Goal: Information Seeking & Learning: Learn about a topic

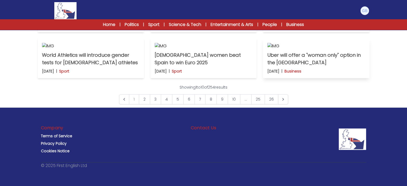
scroll to position [406, 0]
click at [292, 66] on p "Uber will offer a "woman only" option in the [GEOGRAPHIC_DATA]" at bounding box center [316, 58] width 98 height 15
click at [122, 49] on img at bounding box center [91, 46] width 98 height 6
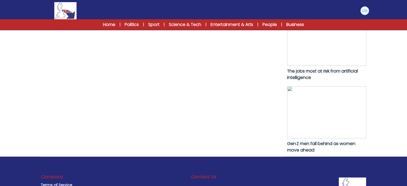
scroll to position [340, 0]
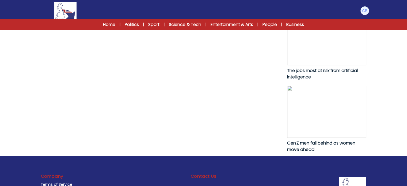
drag, startPoint x: 189, startPoint y: 72, endPoint x: 188, endPoint y: 75, distance: 3.5
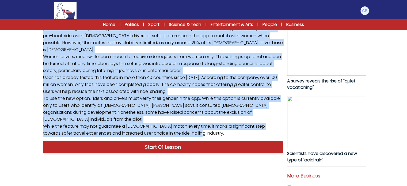
scroll to position [171, 0]
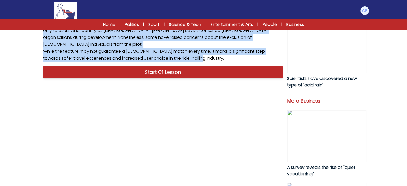
drag, startPoint x: 188, startPoint y: 75, endPoint x: 41, endPoint y: 83, distance: 147.6
copy p "Uber is testing a new feature in the United States that allows women to request…"
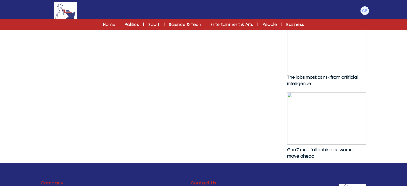
scroll to position [336, 0]
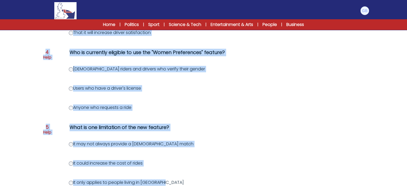
scroll to position [341, 0]
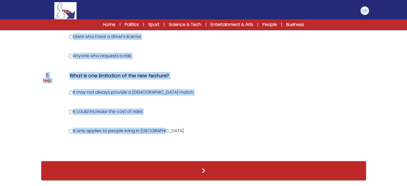
drag, startPoint x: 69, startPoint y: 68, endPoint x: 166, endPoint y: 131, distance: 115.6
copy div "What is the primary goal of Uber's new feature? To reduce the number of drivers…"
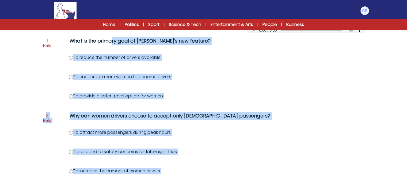
scroll to position [71, 0]
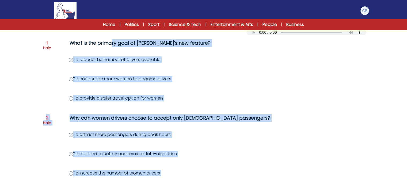
click at [111, 61] on label "To reduce the number of drivers available" at bounding box center [115, 59] width 92 height 6
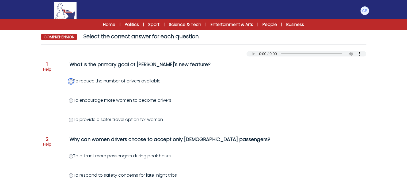
scroll to position [51, 0]
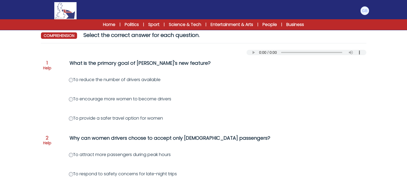
click at [104, 118] on label "To provide a safer travel option for women" at bounding box center [116, 118] width 94 height 6
click at [103, 117] on label "To provide a safer travel option for women" at bounding box center [116, 118] width 94 height 6
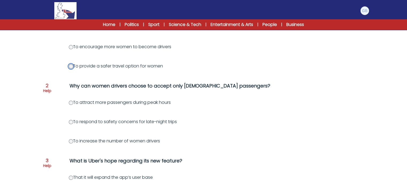
scroll to position [104, 0]
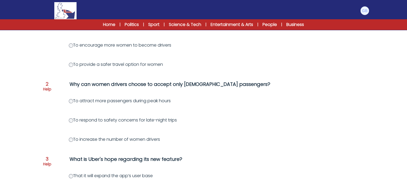
click at [71, 117] on label "To respond to safety concerns for late-night trips" at bounding box center [123, 120] width 108 height 6
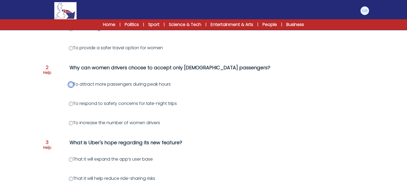
scroll to position [120, 0]
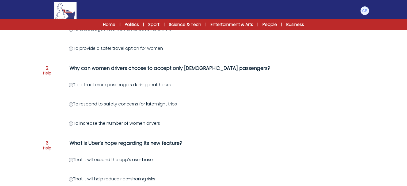
click at [72, 108] on div "Question 1 Help What is the primary goal of Uber's new feature? To reduce the n…" at bounding box center [203, 178] width 325 height 387
click at [79, 107] on div "Question 1 Help What is the primary goal of Uber's new feature? To reduce the n…" at bounding box center [203, 178] width 325 height 387
click at [88, 106] on label "To respond to safety concerns for late-night trips" at bounding box center [123, 104] width 108 height 6
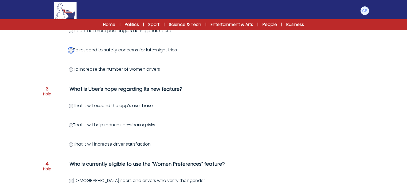
scroll to position [174, 0]
click at [72, 116] on div "Question 1 Help What is the primary goal of Uber's new feature? To reduce the n…" at bounding box center [203, 124] width 325 height 387
click at [69, 126] on label "That it will help reduce ride-sharing risks" at bounding box center [112, 125] width 86 height 6
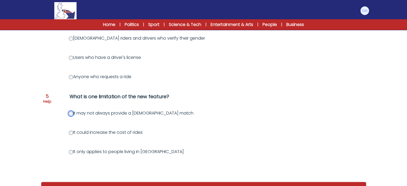
scroll to position [341, 0]
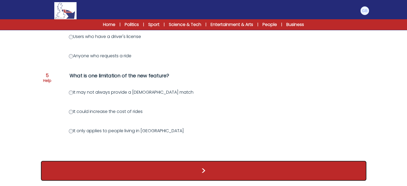
click at [128, 177] on button ">" at bounding box center [203, 171] width 325 height 20
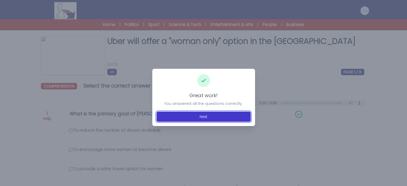
click at [196, 120] on button "Next" at bounding box center [203, 117] width 94 height 10
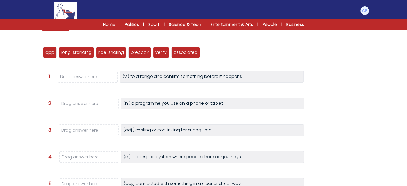
scroll to position [64, 0]
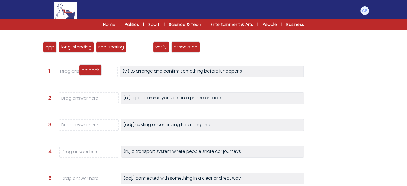
drag, startPoint x: 142, startPoint y: 49, endPoint x: 93, endPoint y: 72, distance: 54.3
click at [93, 72] on p "prebook" at bounding box center [91, 70] width 18 height 6
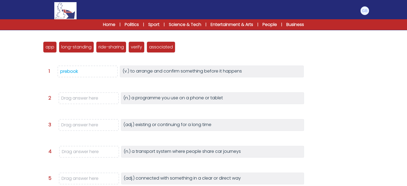
drag, startPoint x: 93, startPoint y: 72, endPoint x: 114, endPoint y: 93, distance: 29.3
click at [114, 93] on div "app long-standing ride-sharing prebook verify associated Question 1" at bounding box center [203, 134] width 325 height 201
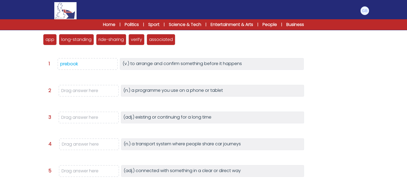
scroll to position [73, 0]
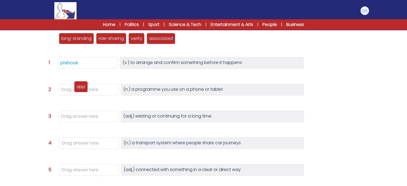
drag, startPoint x: 52, startPoint y: 41, endPoint x: 83, endPoint y: 89, distance: 57.1
click at [83, 89] on p "app" at bounding box center [80, 86] width 9 height 6
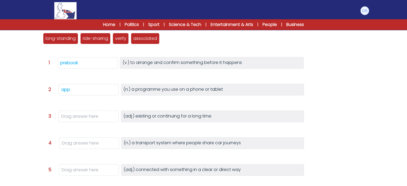
click at [35, 54] on div "Uber will offer a "woman only" option in the United States 27th July 2025 C1 RE…" at bounding box center [203, 110] width 342 height 293
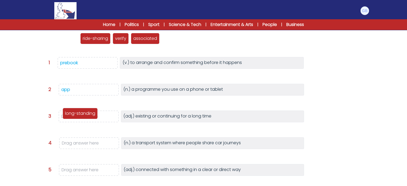
drag, startPoint x: 58, startPoint y: 41, endPoint x: 77, endPoint y: 116, distance: 77.4
click at [77, 116] on p "long-standing" at bounding box center [80, 113] width 30 height 6
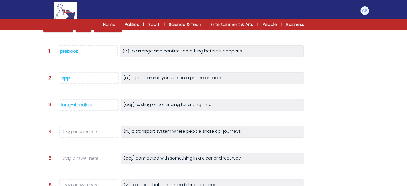
scroll to position [80, 0]
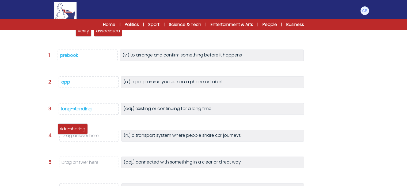
drag, startPoint x: 60, startPoint y: 35, endPoint x: 75, endPoint y: 133, distance: 98.9
click at [75, 133] on div "ride-sharing" at bounding box center [72, 128] width 30 height 11
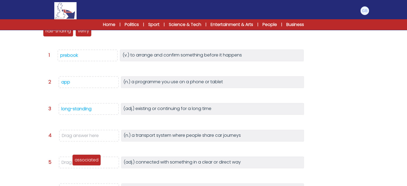
drag, startPoint x: 106, startPoint y: 32, endPoint x: 84, endPoint y: 161, distance: 130.6
click at [84, 161] on p "associated" at bounding box center [87, 160] width 24 height 6
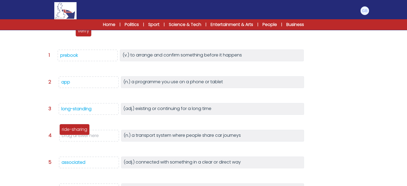
drag, startPoint x: 59, startPoint y: 35, endPoint x: 75, endPoint y: 135, distance: 100.8
click at [75, 135] on div "ride-sharing" at bounding box center [74, 129] width 30 height 11
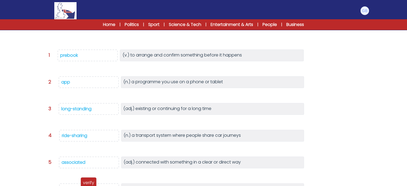
drag, startPoint x: 51, startPoint y: 31, endPoint x: 89, endPoint y: 183, distance: 156.5
click at [89, 183] on p "verify" at bounding box center [88, 182] width 11 height 6
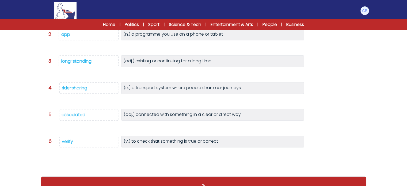
scroll to position [119, 0]
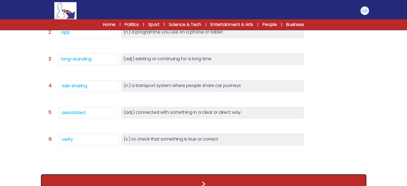
click at [107, 182] on button ">" at bounding box center [203, 184] width 325 height 20
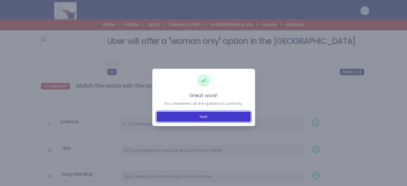
click at [209, 120] on button "Next" at bounding box center [203, 117] width 94 height 10
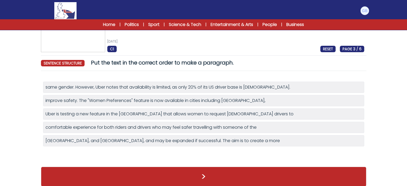
scroll to position [23, 0]
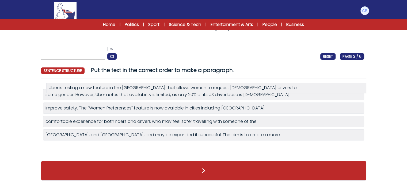
drag, startPoint x: 134, startPoint y: 116, endPoint x: 136, endPoint y: 87, distance: 29.0
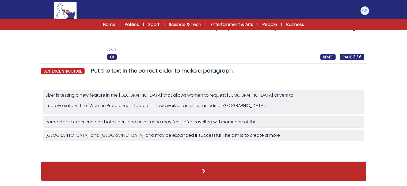
drag, startPoint x: 122, startPoint y: 116, endPoint x: 122, endPoint y: 109, distance: 7.5
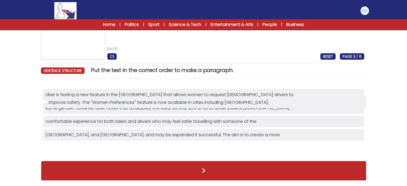
drag, startPoint x: 112, startPoint y: 114, endPoint x: 116, endPoint y: 100, distance: 14.8
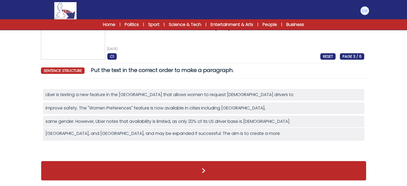
scroll to position [15, 0]
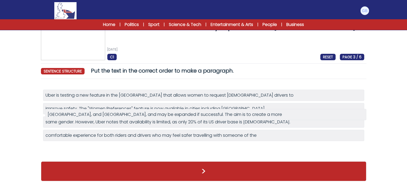
drag, startPoint x: 108, startPoint y: 139, endPoint x: 110, endPoint y: 113, distance: 26.0
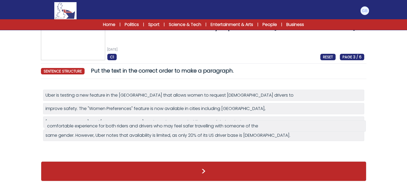
drag, startPoint x: 110, startPoint y: 140, endPoint x: 112, endPoint y: 128, distance: 12.4
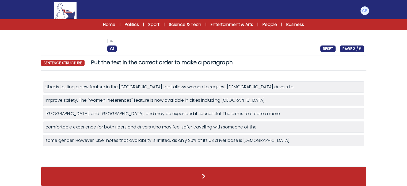
scroll to position [28, 0]
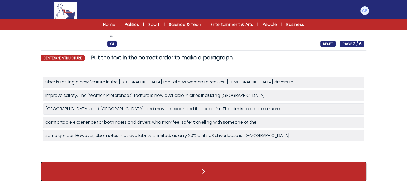
click at [126, 165] on button ">" at bounding box center [203, 172] width 325 height 20
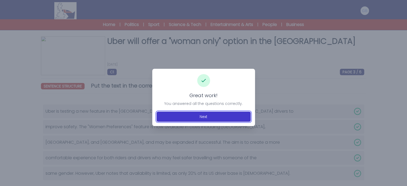
click at [195, 120] on button "Next" at bounding box center [203, 117] width 94 height 10
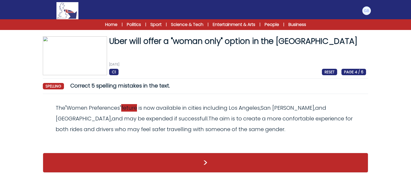
click at [133, 104] on span "feture" at bounding box center [129, 107] width 16 height 7
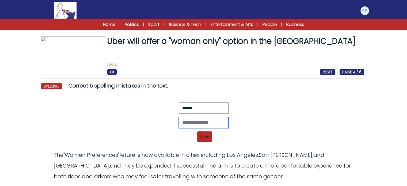
click at [179, 119] on input "text" at bounding box center [204, 122] width 50 height 11
type input "*******"
click at [205, 139] on span "Save" at bounding box center [204, 136] width 15 height 10
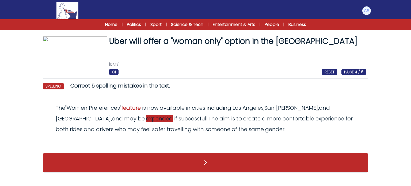
click at [146, 121] on span "expended" at bounding box center [159, 118] width 27 height 7
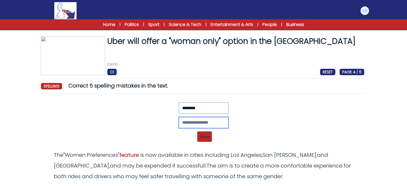
click at [179, 123] on input "text" at bounding box center [204, 122] width 50 height 11
type input "********"
click at [208, 136] on span "Save" at bounding box center [204, 136] width 15 height 10
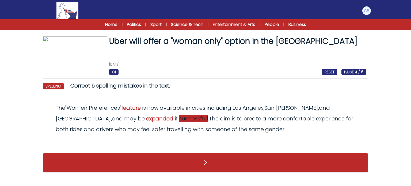
click at [179, 120] on span "successfull" at bounding box center [193, 118] width 29 height 7
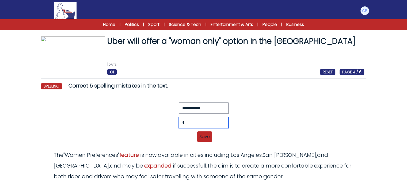
click at [206, 121] on input "*" at bounding box center [204, 122] width 50 height 11
type input "**********"
click at [206, 136] on span "Save" at bounding box center [204, 136] width 15 height 10
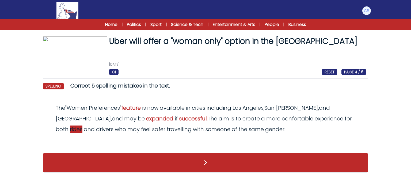
click at [82, 125] on span "rides" at bounding box center [76, 128] width 13 height 7
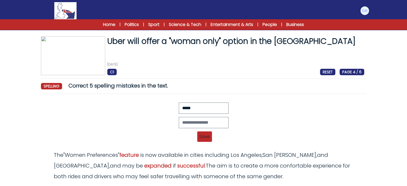
scroll to position [39, 0]
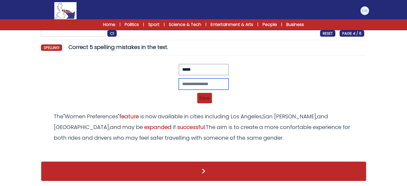
click at [214, 84] on input "text" at bounding box center [204, 83] width 50 height 11
type input "*"
click at [280, 128] on span "confortable" at bounding box center [296, 126] width 32 height 7
click at [218, 78] on input "text" at bounding box center [204, 83] width 50 height 11
click at [80, 134] on span "rides" at bounding box center [74, 137] width 13 height 7
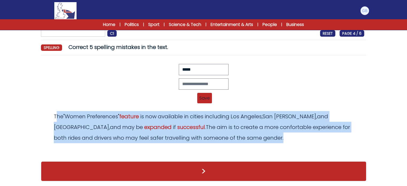
drag, startPoint x: 243, startPoint y: 138, endPoint x: 56, endPoint y: 111, distance: 188.9
click at [56, 111] on div "The " Women Preferences " feature is now available in cities including Los Ange…" at bounding box center [203, 127] width 321 height 32
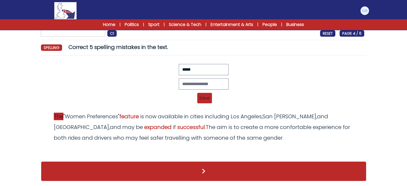
click at [54, 115] on span "The" at bounding box center [59, 116] width 10 height 7
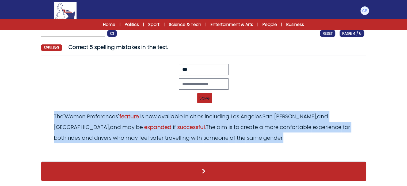
drag, startPoint x: 52, startPoint y: 114, endPoint x: 226, endPoint y: 142, distance: 175.5
click at [226, 142] on div "The " Women Preferences " feature is now available in cities including Los Ange…" at bounding box center [203, 127] width 321 height 32
copy odiv "The " Women Preferences " feature is now available in cities including Los Ange…"
click at [80, 134] on span "rides" at bounding box center [74, 137] width 13 height 7
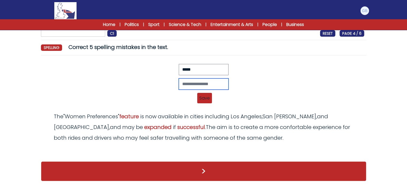
click at [186, 81] on input "text" at bounding box center [204, 83] width 50 height 11
type input "*"
type input "******"
click at [202, 96] on span "Save" at bounding box center [204, 98] width 15 height 10
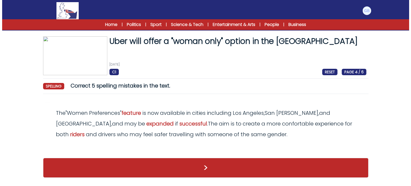
scroll to position [0, 0]
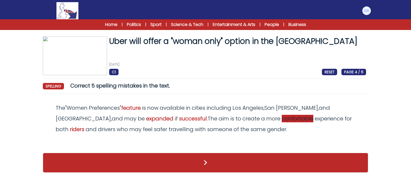
click at [282, 121] on span "confortable" at bounding box center [298, 118] width 32 height 7
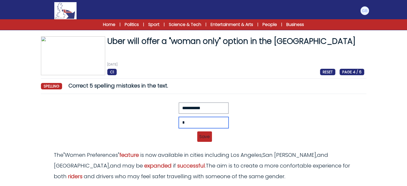
click at [189, 120] on input "*" at bounding box center [204, 122] width 50 height 11
type input "**********"
click at [207, 132] on span "Save" at bounding box center [204, 136] width 15 height 10
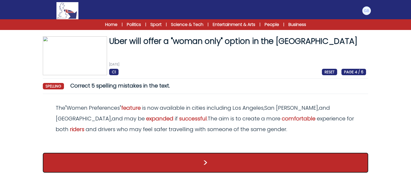
click at [230, 159] on button ">" at bounding box center [205, 163] width 325 height 20
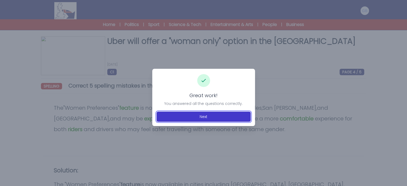
click at [220, 113] on button "Next" at bounding box center [203, 117] width 94 height 10
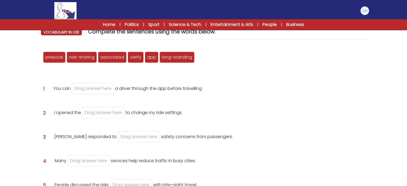
scroll to position [61, 0]
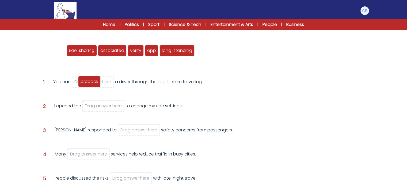
drag, startPoint x: 60, startPoint y: 50, endPoint x: 95, endPoint y: 81, distance: 46.6
click at [95, 81] on span "prebook" at bounding box center [89, 81] width 18 height 6
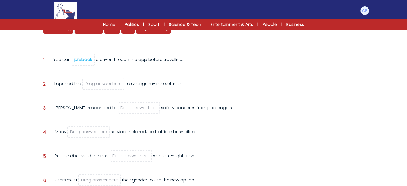
scroll to position [72, 0]
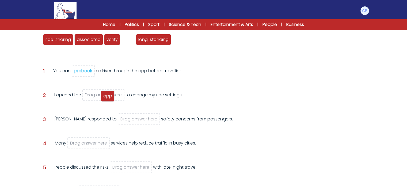
drag, startPoint x: 126, startPoint y: 39, endPoint x: 106, endPoint y: 95, distance: 59.2
click at [106, 95] on span "app" at bounding box center [107, 96] width 9 height 6
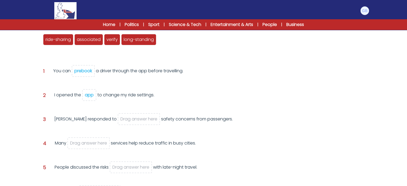
scroll to position [74, 0]
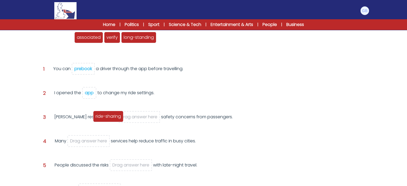
drag, startPoint x: 61, startPoint y: 38, endPoint x: 111, endPoint y: 118, distance: 93.8
click at [111, 118] on span "ride-sharing" at bounding box center [107, 116] width 25 height 6
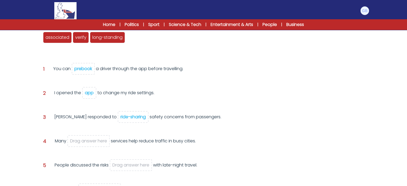
click at [120, 117] on div "ride-sharing" at bounding box center [132, 117] width 25 height 6
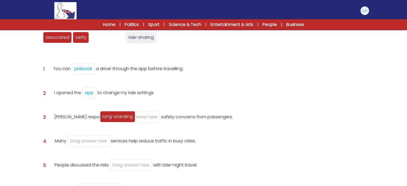
drag, startPoint x: 111, startPoint y: 40, endPoint x: 121, endPoint y: 120, distance: 79.8
click at [121, 120] on div "long-standing" at bounding box center [117, 116] width 35 height 11
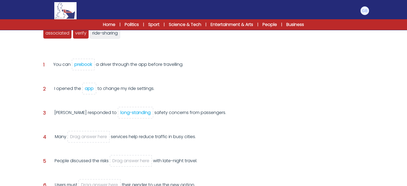
scroll to position [78, 0]
drag, startPoint x: 58, startPoint y: 33, endPoint x: 131, endPoint y: 161, distance: 147.4
click at [131, 161] on span "associated" at bounding box center [131, 162] width 24 height 6
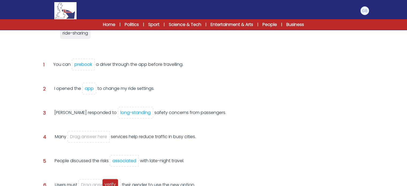
drag, startPoint x: 49, startPoint y: 34, endPoint x: 108, endPoint y: 185, distance: 162.0
click at [108, 185] on span "verify" at bounding box center [110, 184] width 11 height 6
drag, startPoint x: 64, startPoint y: 32, endPoint x: 99, endPoint y: 133, distance: 107.4
click at [99, 133] on span "ride-sharing" at bounding box center [93, 134] width 25 height 6
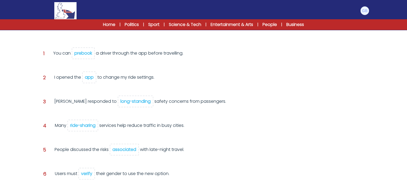
scroll to position [124, 0]
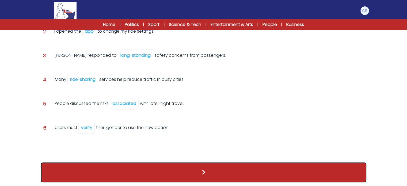
click at [120, 165] on button ">" at bounding box center [203, 172] width 325 height 20
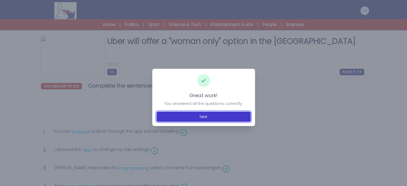
click at [202, 113] on button "Next" at bounding box center [203, 117] width 94 height 10
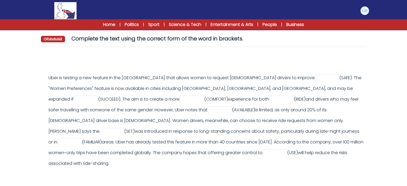
drag, startPoint x: 47, startPoint y: 75, endPoint x: 328, endPoint y: 153, distance: 291.2
click at [328, 153] on div "Uber is testing a new feature in the [GEOGRAPHIC_DATA] that allows women to req…" at bounding box center [203, 123] width 321 height 102
copy div "Uber is testing a new feature in the United States that allows women to request…"
click at [282, 73] on div "Uber is testing a new feature in the United States that allows women to request…" at bounding box center [206, 120] width 316 height 96
click at [316, 75] on input "text" at bounding box center [326, 78] width 21 height 6
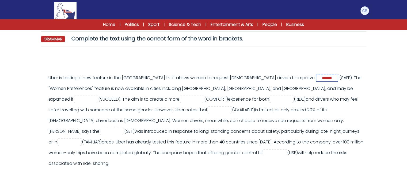
type input "******"
click at [222, 85] on div "Uber is testing a new feature in the United States that allows women to request…" at bounding box center [206, 120] width 316 height 96
click at [97, 96] on input "text" at bounding box center [85, 99] width 21 height 6
paste input "**********"
type input "**********"
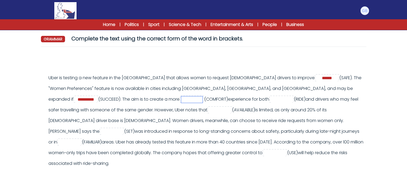
paste input "**********"
click at [181, 98] on input "**********" at bounding box center [191, 99] width 21 height 6
type input "**********"
click at [225, 95] on div "**********" at bounding box center [206, 120] width 316 height 96
click at [271, 97] on input "text" at bounding box center [281, 99] width 21 height 6
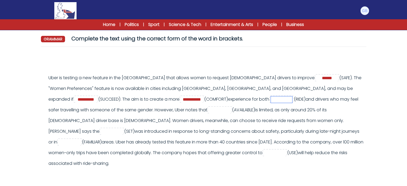
paste input "******"
type input "******"
paste input "**********"
click at [209, 109] on input "text" at bounding box center [219, 110] width 21 height 6
type input "**********"
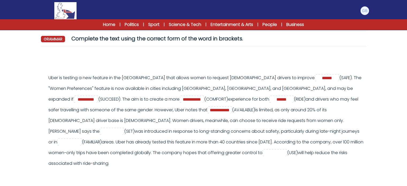
click at [204, 129] on div "**********" at bounding box center [206, 120] width 316 height 96
paste input "*******"
click at [122, 128] on input "*******" at bounding box center [111, 131] width 21 height 6
type input "*******"
click at [80, 139] on input "text" at bounding box center [69, 142] width 21 height 6
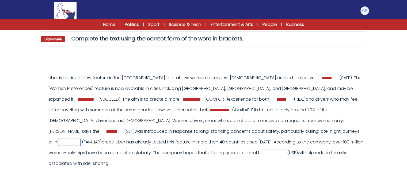
paste input "**********"
type input "**********"
paste input "*****"
click at [264, 153] on input "*****" at bounding box center [274, 153] width 21 height 6
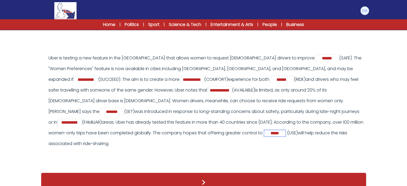
scroll to position [68, 0]
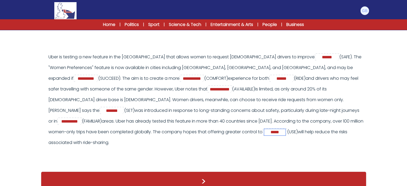
type input "*****"
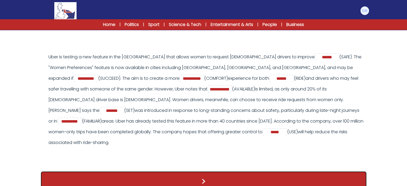
click at [167, 172] on button ">" at bounding box center [203, 181] width 325 height 20
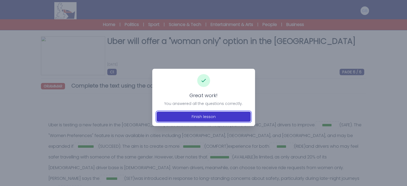
click at [204, 116] on button "Finish lesson" at bounding box center [203, 117] width 94 height 10
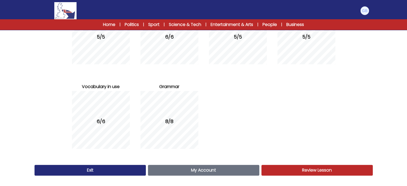
scroll to position [98, 0]
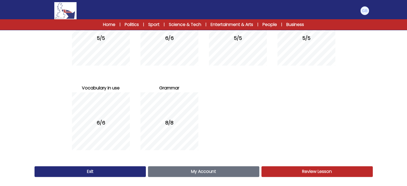
click at [273, 170] on link "Review Lesson Review" at bounding box center [316, 171] width 111 height 11
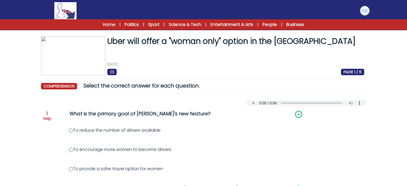
click at [366, 10] on img at bounding box center [364, 10] width 9 height 9
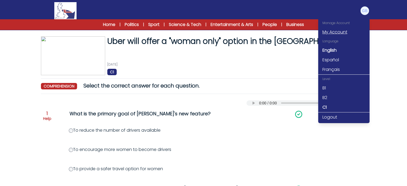
click at [343, 31] on link "My Account" at bounding box center [343, 32] width 51 height 10
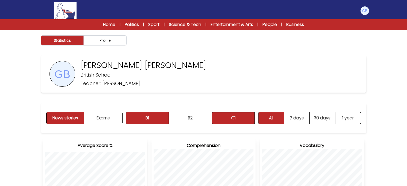
click at [247, 118] on button "C1" at bounding box center [233, 118] width 43 height 12
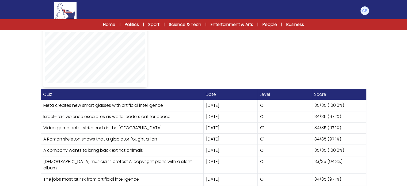
scroll to position [277, 0]
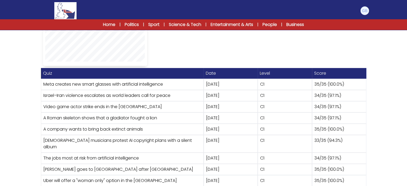
drag, startPoint x: 204, startPoint y: 82, endPoint x: 232, endPoint y: 141, distance: 64.7
click at [232, 141] on div "Quiz Date Level Score Meta creates new smart glasses with artificial intelligen…" at bounding box center [203, 127] width 325 height 118
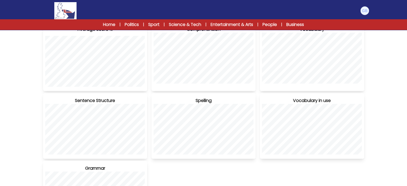
click at [208, 159] on div "Average Score % Comprehension Vocabulary Sentence Structure Spelling Wordplay V…" at bounding box center [203, 124] width 325 height 205
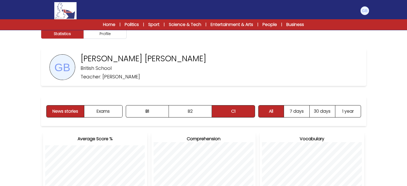
scroll to position [0, 0]
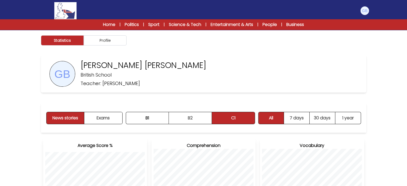
click at [60, 7] on img at bounding box center [65, 10] width 22 height 17
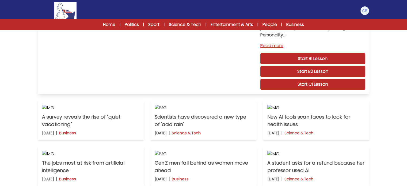
scroll to position [70, 0]
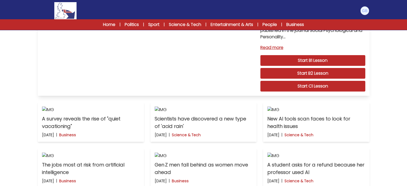
click at [278, 85] on link "Start C1 Lesson" at bounding box center [312, 86] width 105 height 11
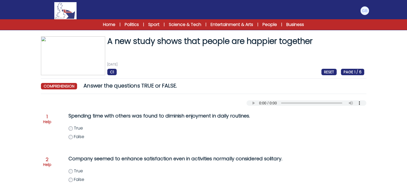
click at [74, 9] on img at bounding box center [65, 10] width 22 height 17
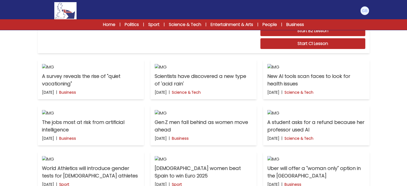
scroll to position [105, 0]
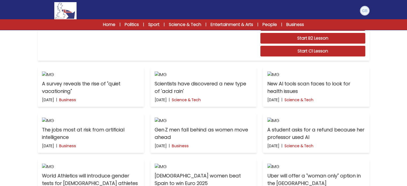
click at [361, 11] on img at bounding box center [364, 10] width 9 height 9
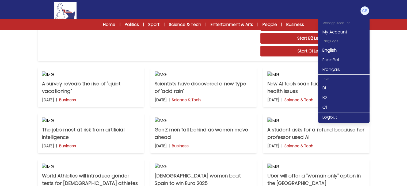
click at [329, 36] on link "My Account" at bounding box center [343, 32] width 51 height 10
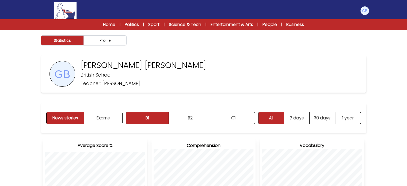
click at [63, 9] on img at bounding box center [65, 10] width 22 height 17
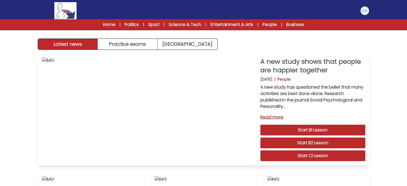
scroll to position [17, 0]
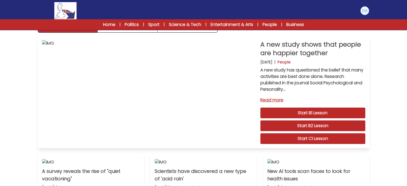
click at [302, 141] on link "Start C1 Lesson" at bounding box center [312, 138] width 105 height 11
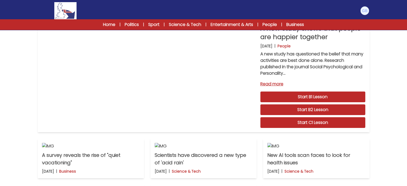
scroll to position [32, 0]
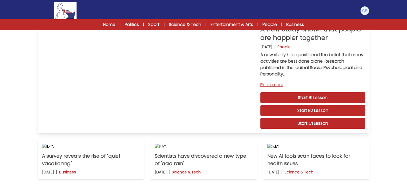
click at [267, 82] on link "Read more" at bounding box center [312, 85] width 105 height 6
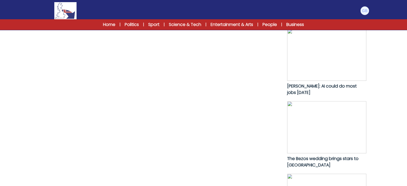
scroll to position [264, 0]
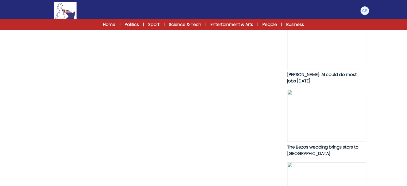
drag, startPoint x: 43, startPoint y: 98, endPoint x: 256, endPoint y: 155, distance: 219.7
copy p "A new study has questioned the belief that many activities are best done alone.…"
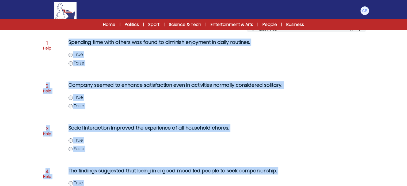
scroll to position [177, 0]
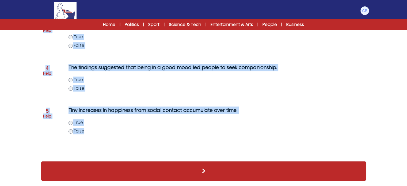
drag, startPoint x: 68, startPoint y: 97, endPoint x: 96, endPoint y: 131, distance: 43.7
click at [96, 131] on div "Question 1 Help Spending time with others was found to diminish enjoyment in da…" at bounding box center [203, 42] width 325 height 227
copy div "Spending time with others was found to diminish enjoyment in daily routines. Tr…"
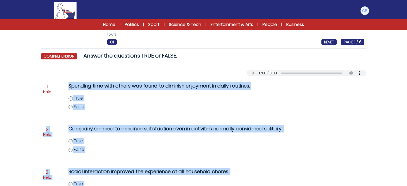
scroll to position [22, 0]
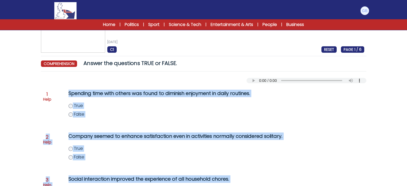
click at [72, 111] on label "False" at bounding box center [181, 114] width 227 height 6
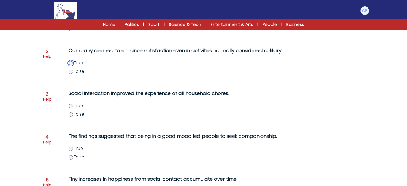
scroll to position [110, 0]
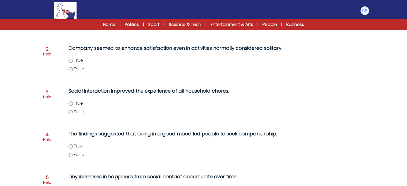
click at [72, 110] on label "False" at bounding box center [181, 112] width 227 height 6
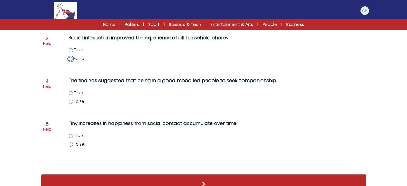
scroll to position [168, 0]
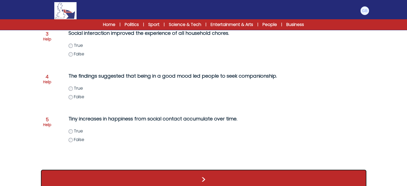
click at [77, 176] on button ">" at bounding box center [203, 180] width 325 height 20
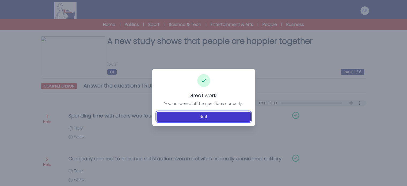
click at [208, 115] on button "Next" at bounding box center [203, 117] width 94 height 10
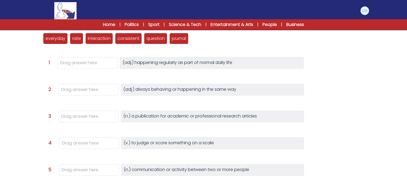
scroll to position [73, 0]
drag, startPoint x: 54, startPoint y: 41, endPoint x: 80, endPoint y: 62, distance: 33.7
click at [80, 62] on p "everyday" at bounding box center [82, 59] width 20 height 6
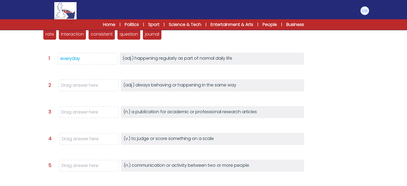
scroll to position [76, 0]
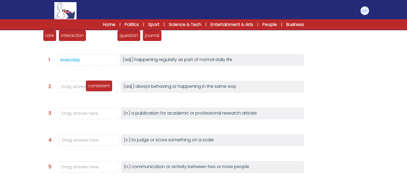
drag, startPoint x: 107, startPoint y: 37, endPoint x: 105, endPoint y: 88, distance: 50.3
click at [105, 88] on p "consistent" at bounding box center [99, 86] width 22 height 6
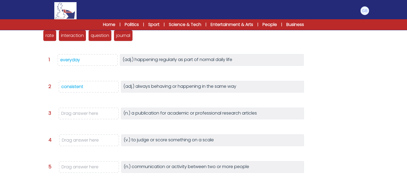
scroll to position [78, 0]
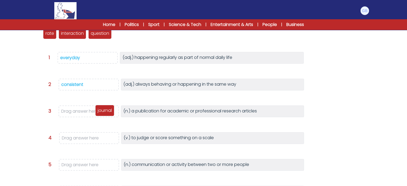
drag, startPoint x: 121, startPoint y: 35, endPoint x: 103, endPoint y: 112, distance: 79.2
click at [103, 112] on p "journal" at bounding box center [105, 110] width 14 height 6
drag, startPoint x: 51, startPoint y: 34, endPoint x: 87, endPoint y: 137, distance: 108.8
click at [87, 137] on p "rate" at bounding box center [85, 135] width 9 height 6
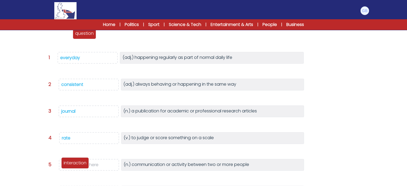
drag, startPoint x: 64, startPoint y: 33, endPoint x: 82, endPoint y: 162, distance: 131.0
click at [82, 162] on p "interaction" at bounding box center [75, 163] width 23 height 6
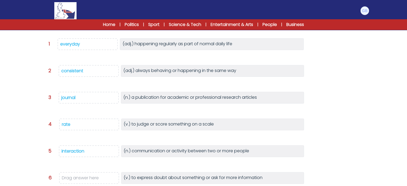
scroll to position [86, 0]
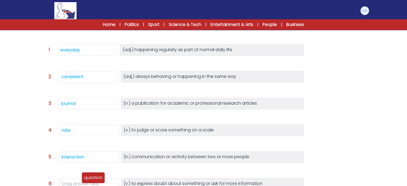
drag, startPoint x: 47, startPoint y: 31, endPoint x: 86, endPoint y: 183, distance: 156.9
click at [86, 183] on div "question" at bounding box center [93, 177] width 23 height 11
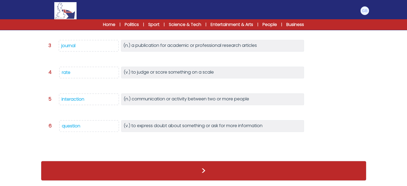
scroll to position [135, 0]
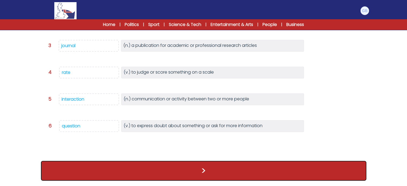
click at [107, 176] on button ">" at bounding box center [203, 171] width 325 height 20
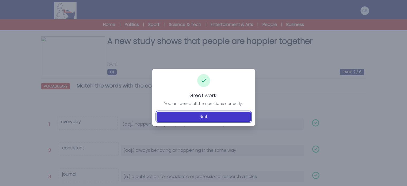
click at [198, 118] on button "Next" at bounding box center [203, 117] width 94 height 10
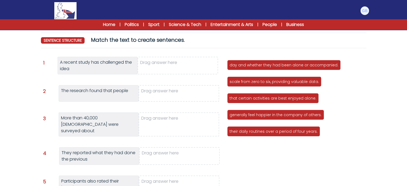
scroll to position [50, 0]
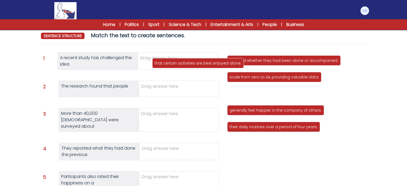
drag, startPoint x: 246, startPoint y: 95, endPoint x: 171, endPoint y: 63, distance: 81.5
click at [171, 63] on p "that certain activities are best enjoyed alone." at bounding box center [198, 62] width 87 height 5
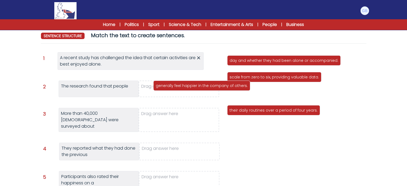
drag, startPoint x: 250, startPoint y: 97, endPoint x: 176, endPoint y: 89, distance: 74.2
click at [176, 89] on div "generally feel happier in the company of others." at bounding box center [201, 85] width 97 height 10
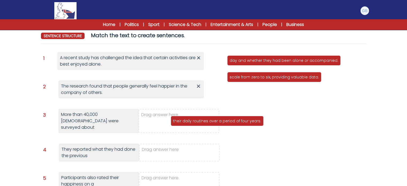
drag, startPoint x: 249, startPoint y: 92, endPoint x: 191, endPoint y: 118, distance: 63.2
click at [191, 118] on p "their daily routines over a period of four years." at bounding box center [217, 120] width 88 height 5
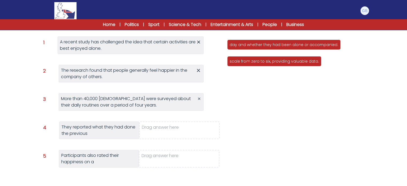
scroll to position [66, 0]
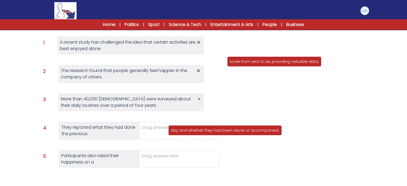
drag, startPoint x: 246, startPoint y: 45, endPoint x: 187, endPoint y: 130, distance: 103.8
click at [187, 130] on p "day and whether they had been alone or accompanied." at bounding box center [225, 130] width 109 height 5
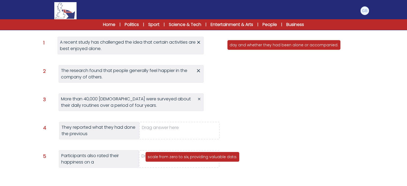
drag, startPoint x: 235, startPoint y: 64, endPoint x: 153, endPoint y: 161, distance: 126.7
click at [153, 161] on div "scale from zero to six, providing valuable data." at bounding box center [192, 157] width 94 height 10
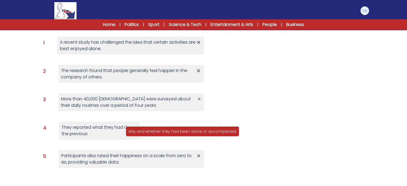
drag, startPoint x: 256, startPoint y: 46, endPoint x: 155, endPoint y: 133, distance: 133.5
click at [155, 133] on p "day and whether they had been alone or accompanied." at bounding box center [182, 131] width 109 height 5
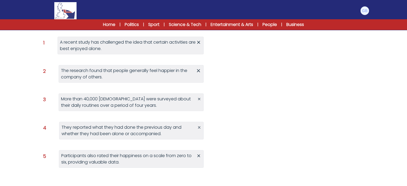
scroll to position [101, 0]
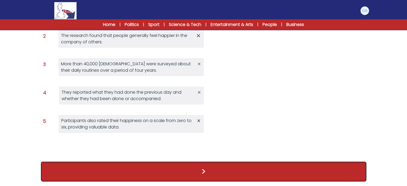
click at [170, 166] on button ">" at bounding box center [203, 172] width 325 height 20
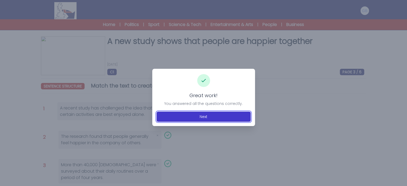
click at [205, 115] on button "Next" at bounding box center [203, 117] width 94 height 10
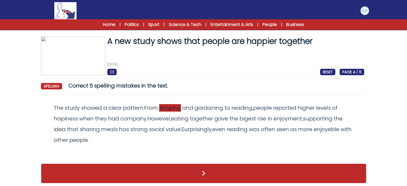
click at [172, 106] on span "shoping" at bounding box center [170, 107] width 22 height 7
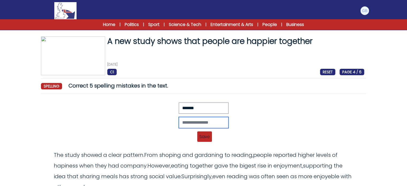
click at [190, 121] on input "text" at bounding box center [204, 122] width 50 height 11
type input "********"
click at [202, 137] on span "Save" at bounding box center [204, 136] width 15 height 10
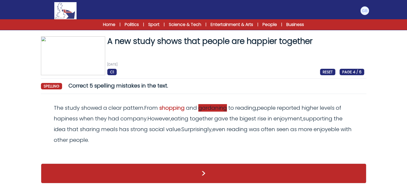
click at [210, 110] on span "gardaning" at bounding box center [212, 107] width 29 height 7
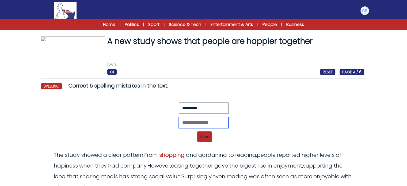
click at [209, 120] on input "text" at bounding box center [204, 122] width 50 height 11
type input "*********"
click at [203, 136] on span "Save" at bounding box center [204, 136] width 15 height 10
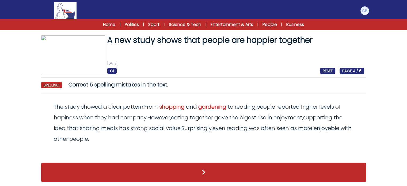
scroll to position [2, 0]
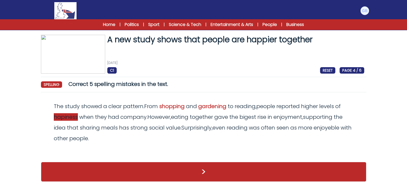
click at [71, 113] on span "hapiness" at bounding box center [66, 116] width 24 height 7
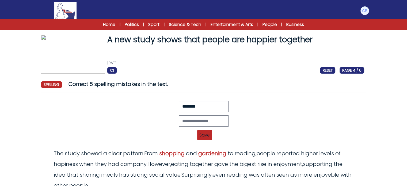
click at [193, 126] on div "Revert Save The study showed a clear pattern. From shoping and gardaning to rea…" at bounding box center [203, 122] width 321 height 43
click at [191, 123] on input "text" at bounding box center [204, 120] width 50 height 11
type input "*********"
click at [200, 133] on span "Save" at bounding box center [204, 135] width 15 height 10
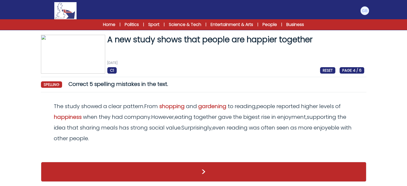
scroll to position [2, 0]
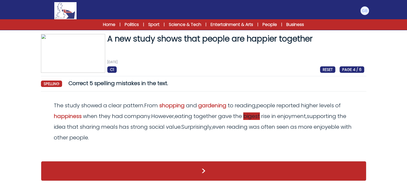
click at [255, 118] on span "bigest" at bounding box center [251, 115] width 17 height 7
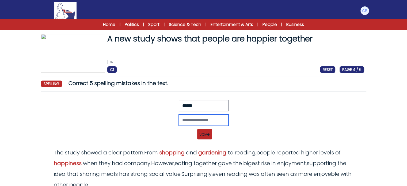
click at [206, 116] on input "text" at bounding box center [204, 119] width 50 height 11
type input "*******"
click at [205, 134] on span "Save" at bounding box center [204, 134] width 15 height 10
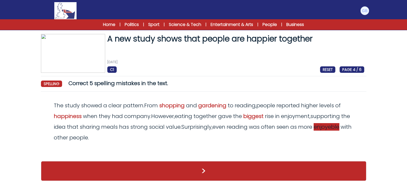
click at [321, 129] on span "enjoyeble" at bounding box center [326, 126] width 26 height 7
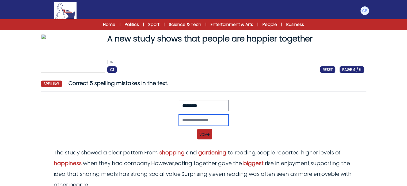
click at [213, 117] on input "text" at bounding box center [204, 119] width 50 height 11
type input "*********"
click at [208, 133] on span "Save" at bounding box center [204, 134] width 15 height 10
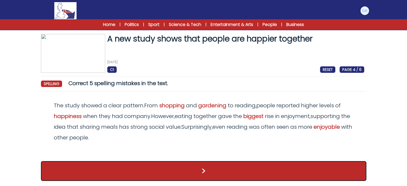
click at [235, 176] on button ">" at bounding box center [203, 171] width 325 height 20
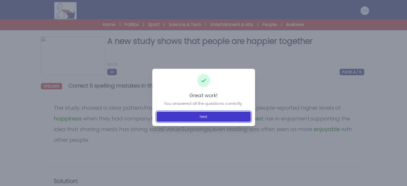
click at [206, 115] on button "Next" at bounding box center [203, 117] width 94 height 10
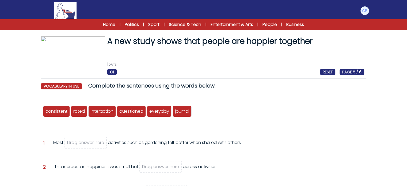
drag, startPoint x: 0, startPoint y: 0, endPoint x: 191, endPoint y: 120, distance: 225.7
click at [191, 120] on div "consistent rated Interaction questioned everyday journal" at bounding box center [203, 111] width 321 height 18
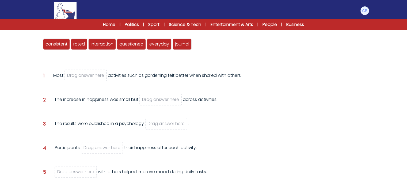
scroll to position [67, 0]
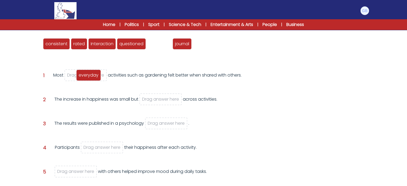
drag, startPoint x: 160, startPoint y: 45, endPoint x: 89, endPoint y: 76, distance: 77.5
click at [89, 76] on span "everyday" at bounding box center [89, 75] width 20 height 6
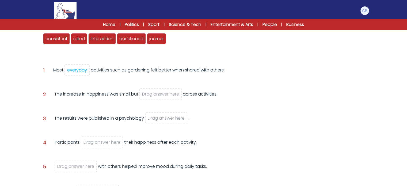
scroll to position [73, 0]
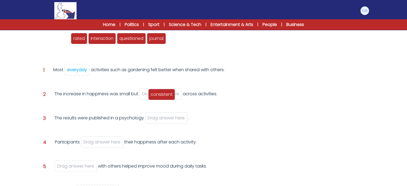
drag, startPoint x: 57, startPoint y: 38, endPoint x: 163, endPoint y: 94, distance: 119.0
click at [163, 94] on span "consistent" at bounding box center [162, 94] width 22 height 6
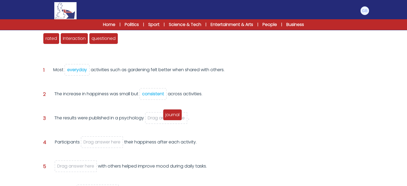
drag, startPoint x: 128, startPoint y: 38, endPoint x: 172, endPoint y: 115, distance: 88.0
click at [172, 115] on span "journal" at bounding box center [172, 115] width 14 height 6
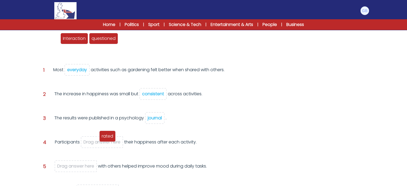
drag, startPoint x: 55, startPoint y: 42, endPoint x: 111, endPoint y: 140, distance: 112.6
click at [111, 140] on div "rated" at bounding box center [107, 135] width 16 height 11
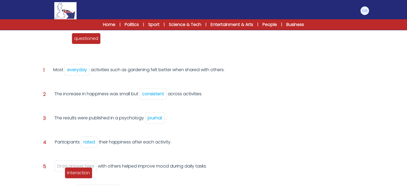
drag, startPoint x: 53, startPoint y: 41, endPoint x: 75, endPoint y: 180, distance: 141.0
click at [75, 176] on span "Interaction" at bounding box center [78, 173] width 23 height 6
drag, startPoint x: 62, startPoint y: 40, endPoint x: 86, endPoint y: 164, distance: 126.3
click at [86, 164] on span "Interaction" at bounding box center [80, 162] width 23 height 6
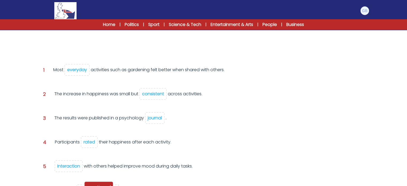
drag, startPoint x: 55, startPoint y: 40, endPoint x: 96, endPoint y: 188, distance: 154.0
click at [96, 186] on html "Manage Account My Account Language English Español Français B1" at bounding box center [203, 88] width 407 height 323
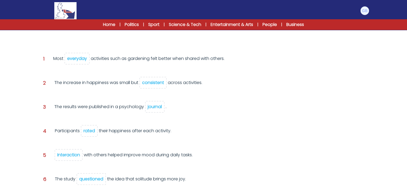
scroll to position [124, 0]
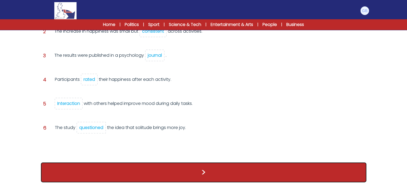
click at [204, 163] on button ">" at bounding box center [203, 172] width 325 height 20
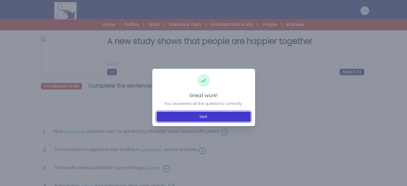
click at [199, 120] on button "Next" at bounding box center [203, 117] width 94 height 10
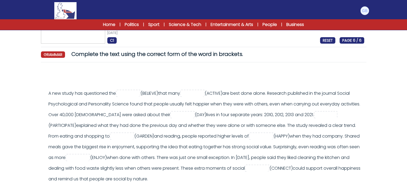
scroll to position [36, 0]
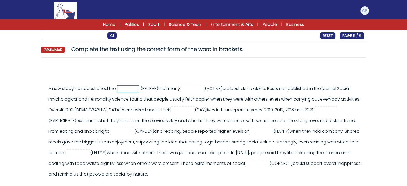
click at [128, 87] on input "text" at bounding box center [127, 89] width 21 height 6
type input "******"
click at [189, 63] on div "A new study has questioned the ******" at bounding box center [203, 130] width 325 height 136
drag, startPoint x: 203, startPoint y: 84, endPoint x: 205, endPoint y: 86, distance: 3.0
click at [205, 86] on div "A new study has questioned the ****** (BELIEVE)" at bounding box center [206, 131] width 316 height 96
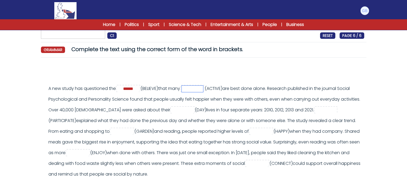
click at [203, 86] on input "text" at bounding box center [192, 89] width 21 height 6
type input "**********"
click at [215, 104] on div "**********" at bounding box center [206, 131] width 316 height 96
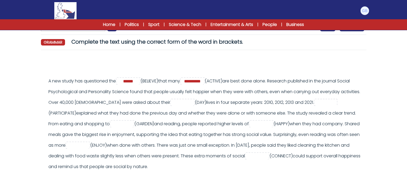
scroll to position [45, 0]
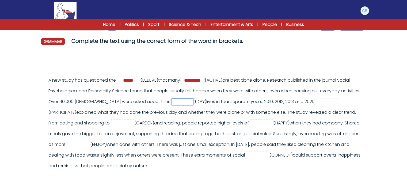
click at [180, 102] on input "text" at bounding box center [182, 102] width 21 height 6
type input "*****"
click at [191, 121] on div "**********" at bounding box center [206, 123] width 316 height 96
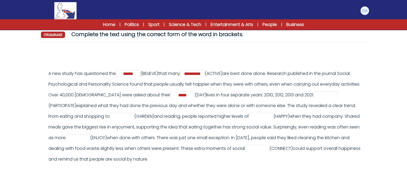
scroll to position [52, 0]
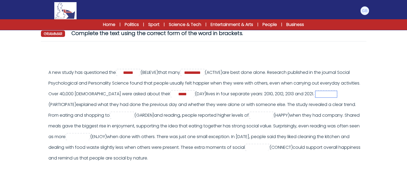
click at [337, 95] on input "text" at bounding box center [325, 94] width 21 height 6
type input "*"
type input "**********"
click at [235, 113] on div "**********" at bounding box center [206, 115] width 316 height 96
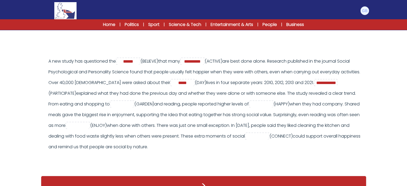
scroll to position [64, 0]
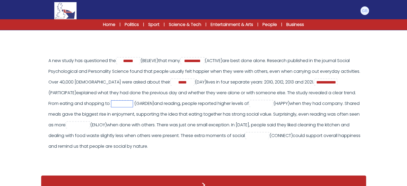
click at [132, 101] on input "text" at bounding box center [121, 104] width 21 height 6
type input "*********"
click at [154, 104] on span "(GARDEN)" at bounding box center [144, 103] width 20 height 6
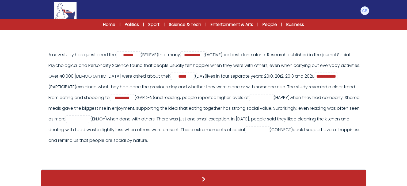
scroll to position [70, 0]
click at [272, 96] on input "text" at bounding box center [260, 97] width 21 height 6
type input "*********"
click at [272, 104] on div "**********" at bounding box center [206, 97] width 316 height 96
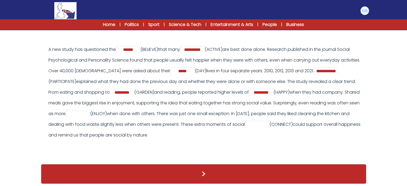
scroll to position [76, 0]
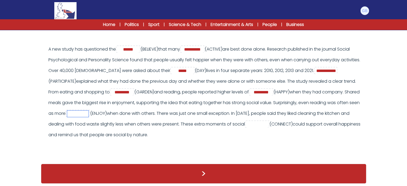
click at [89, 111] on input "text" at bounding box center [77, 113] width 21 height 6
type input "*********"
click at [268, 126] on input "text" at bounding box center [256, 124] width 21 height 6
type input "**********"
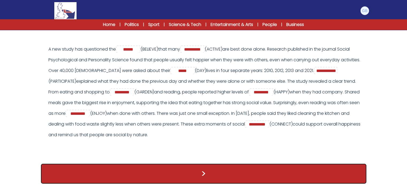
click at [291, 174] on button ">" at bounding box center [203, 174] width 325 height 20
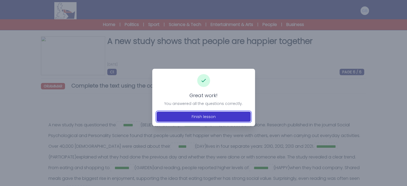
click at [217, 118] on button "Finish lesson" at bounding box center [203, 117] width 94 height 10
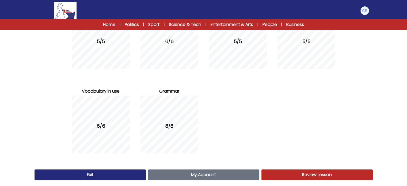
scroll to position [100, 0]
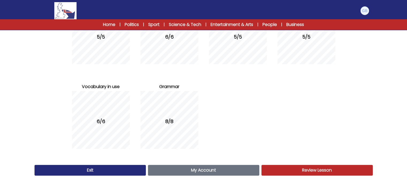
click at [282, 169] on link "Review Lesson Review" at bounding box center [316, 170] width 111 height 11
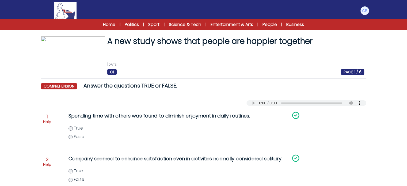
scroll to position [2, 0]
